Goal: Task Accomplishment & Management: Manage account settings

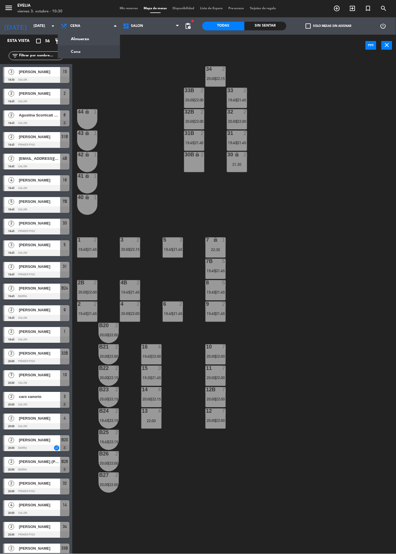
scroll to position [341, 0]
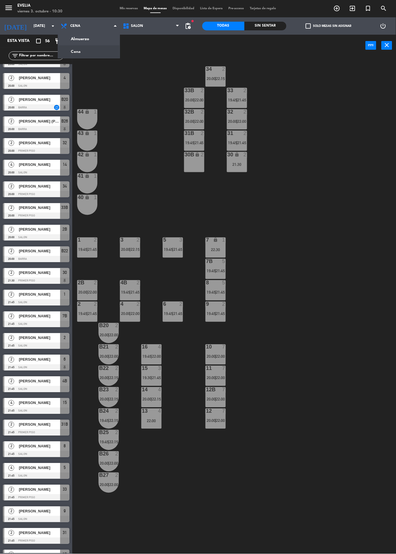
click at [73, 40] on ng-component "menu Evelia viernes 3. octubre - 10:30 Mis reservas Mapa de mesas Disponibilida…" at bounding box center [198, 305] width 396 height 610
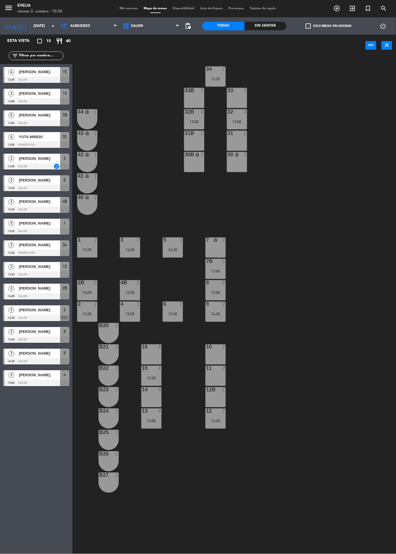
scroll to position [0, 0]
click at [120, 8] on span "Mis reservas" at bounding box center [129, 8] width 24 height 3
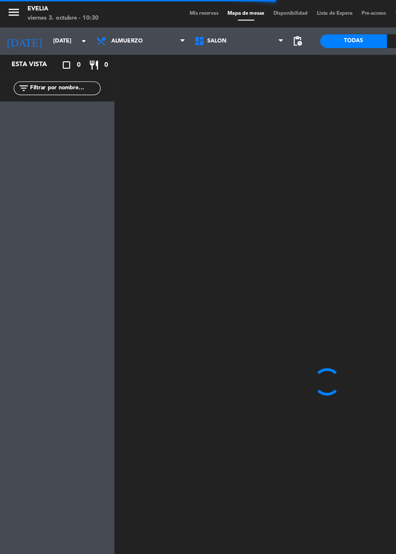
click at [125, 7] on span "Mis reservas" at bounding box center [129, 8] width 24 height 3
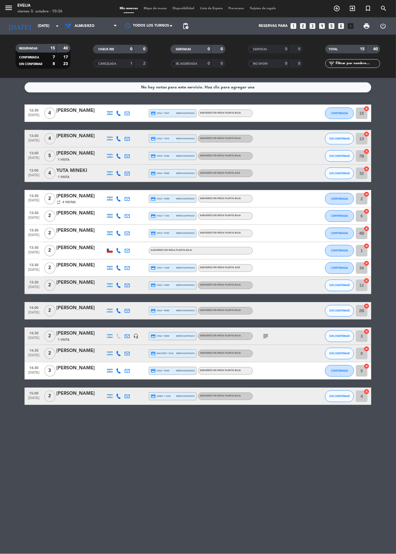
click at [119, 336] on icon at bounding box center [118, 336] width 5 height 5
click at [156, 7] on span "Mapa de mesas" at bounding box center [155, 8] width 29 height 3
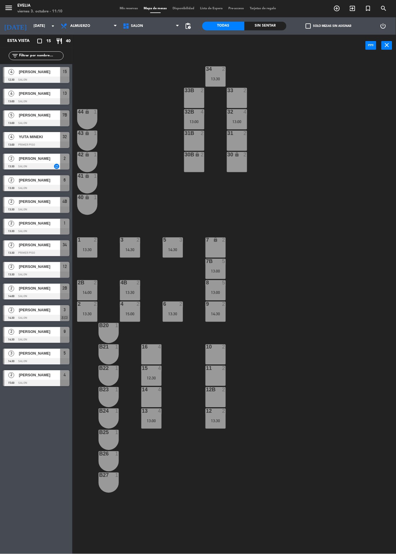
click at [122, 8] on span "Mis reservas" at bounding box center [129, 8] width 24 height 3
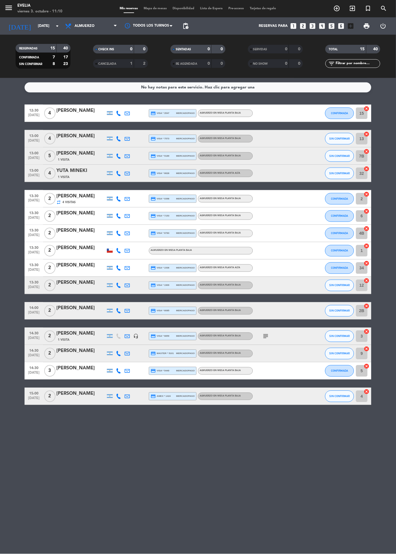
click at [266, 337] on icon "subject" at bounding box center [266, 336] width 7 height 7
click at [11, 554] on div "No hay notas para este servicio. Haz clic para agregar una 12:30 [DATE] 4 [PERS…" at bounding box center [198, 316] width 396 height 476
click at [155, 8] on span "Mapa de mesas" at bounding box center [155, 8] width 29 height 3
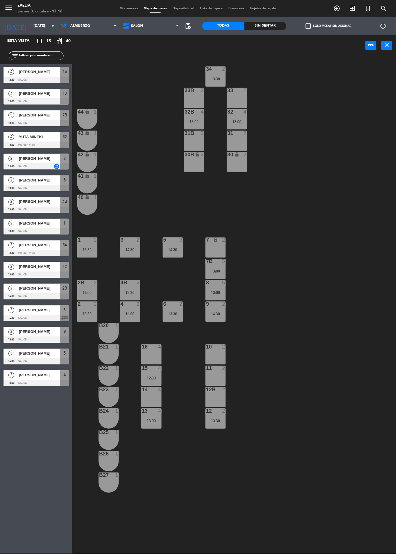
click at [213, 413] on div at bounding box center [216, 411] width 10 height 5
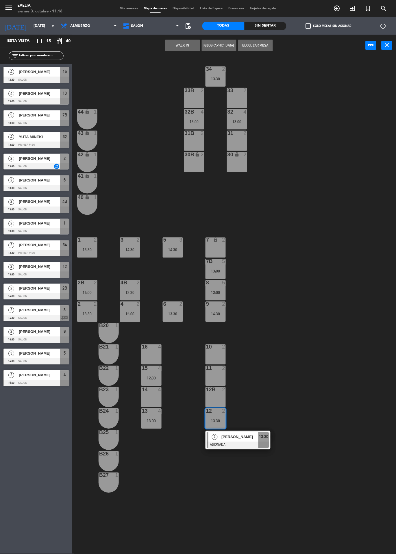
click at [324, 370] on div "34 2 13:30 33B 2 33 2 44 lock 1 32B 4 13:00 32 4 13:00 43 lock 1 31B 2 31 2 42 …" at bounding box center [236, 333] width 320 height 554
